Goal: Task Accomplishment & Management: Manage account settings

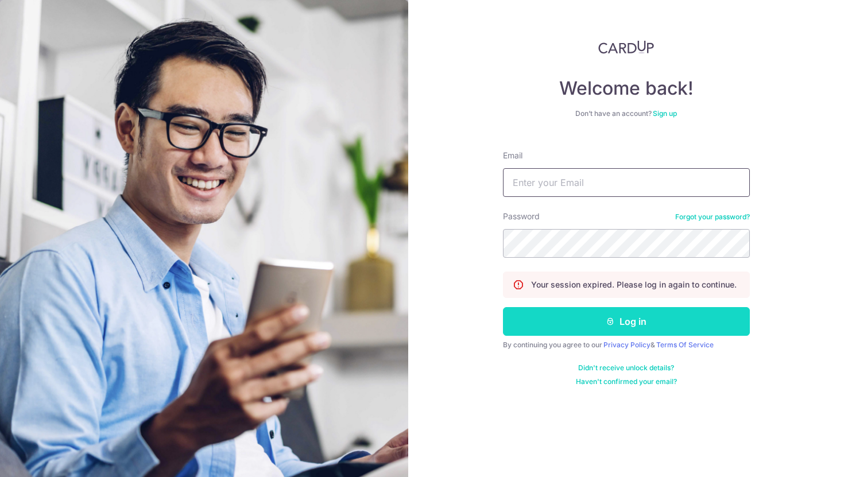
type input "[PERSON_NAME][EMAIL_ADDRESS][DOMAIN_NAME]"
click at [596, 317] on button "Log in" at bounding box center [626, 321] width 247 height 29
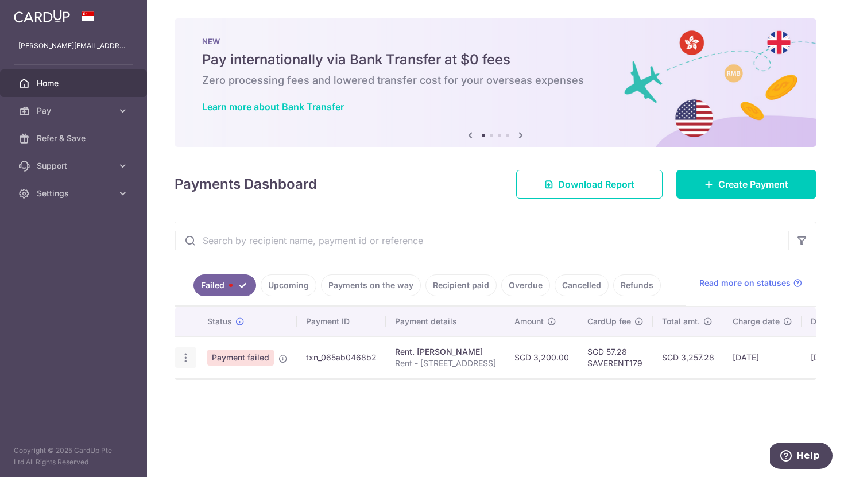
click at [188, 361] on body "dan.yi.jia@hotmail.com Home Pay Payments Recipients Cards Refer & Save Support …" at bounding box center [422, 238] width 844 height 477
click at [181, 362] on icon "button" at bounding box center [186, 358] width 12 height 12
click at [227, 388] on span "Update payment" at bounding box center [247, 389] width 78 height 14
radio input "true"
type input "3,200.00"
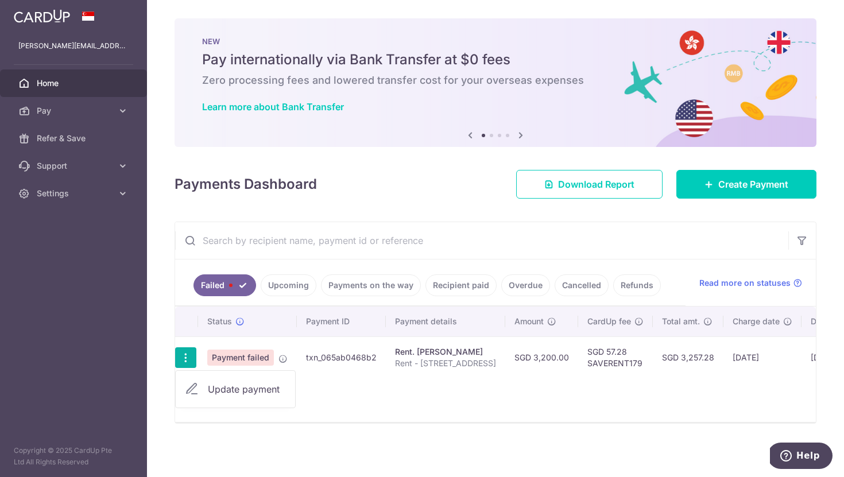
type input "Rent - [STREET_ADDRESS]"
type input "SAVERENT179"
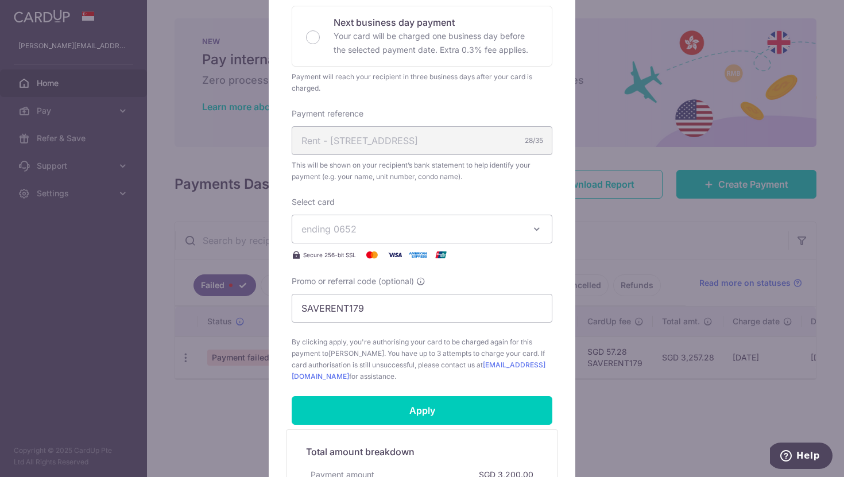
scroll to position [259, 0]
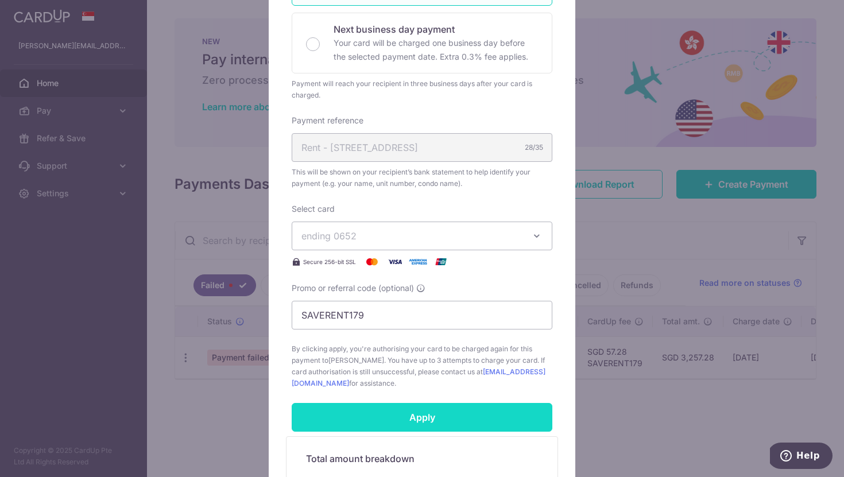
click at [415, 408] on input "Apply" at bounding box center [422, 417] width 261 height 29
